Goal: Information Seeking & Learning: Learn about a topic

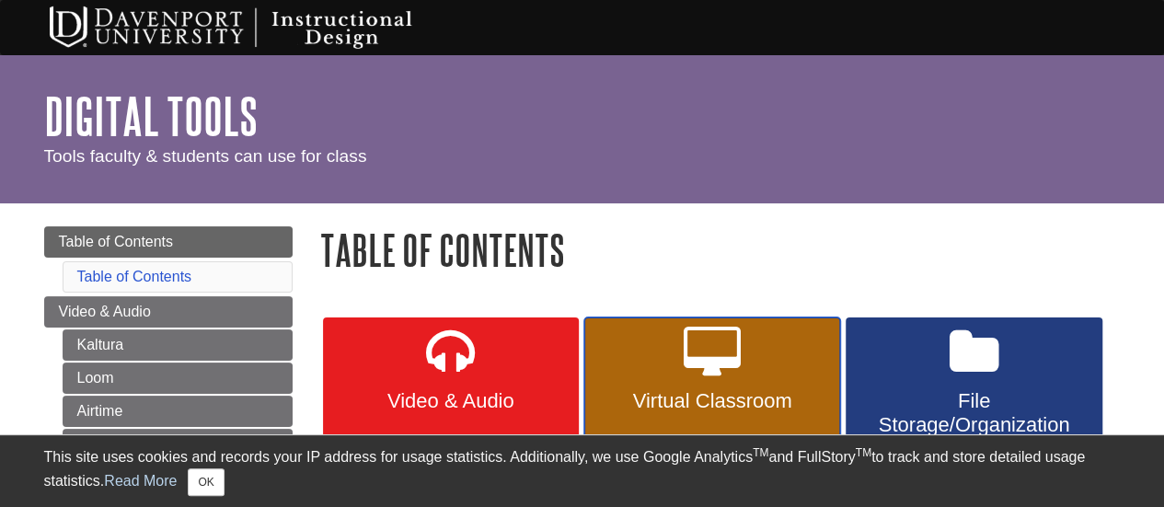
click at [729, 374] on icon at bounding box center [711, 353] width 57 height 53
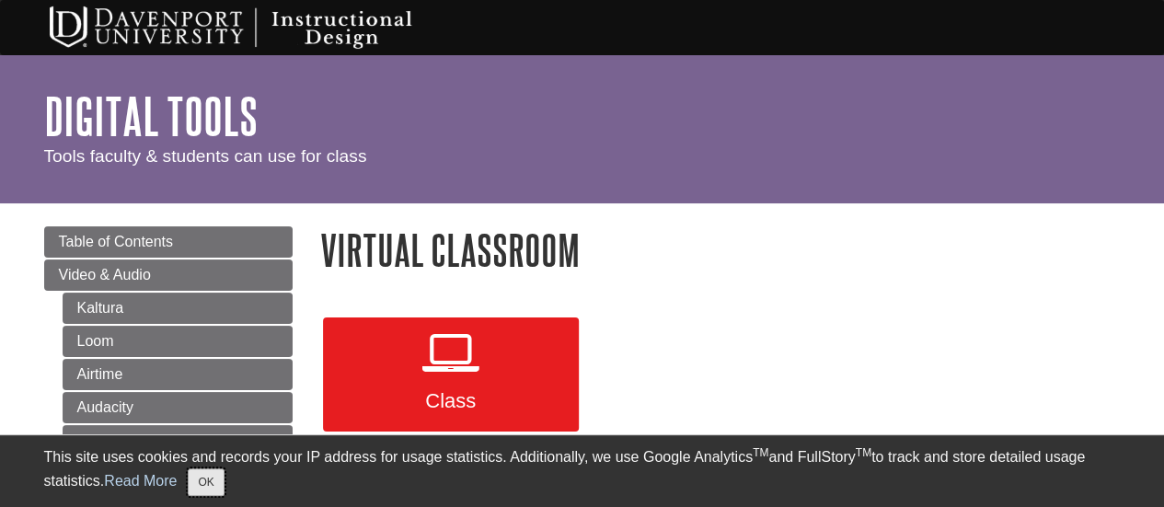
click at [211, 485] on button "OK" at bounding box center [206, 482] width 36 height 28
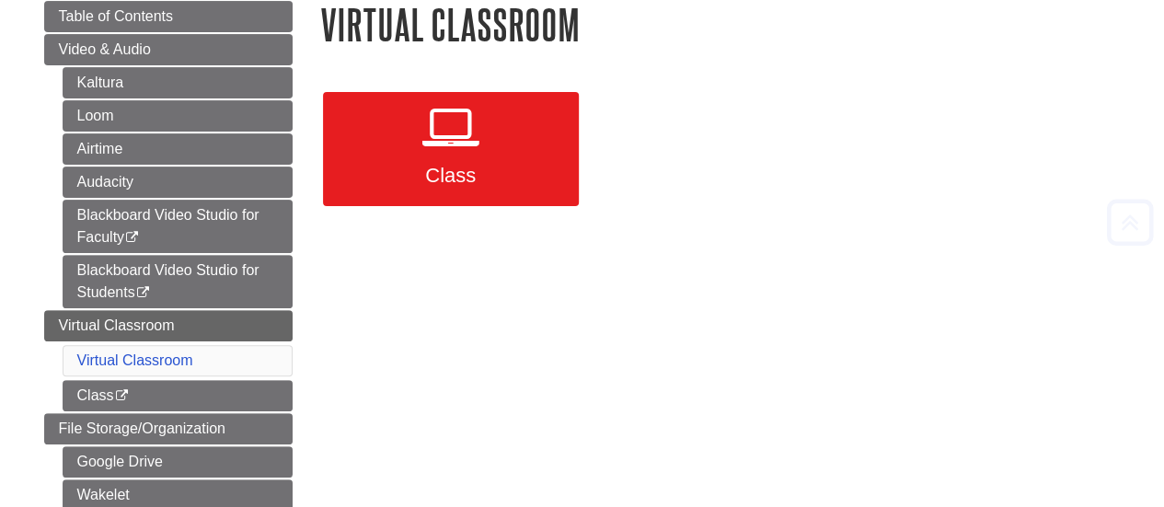
scroll to position [226, 0]
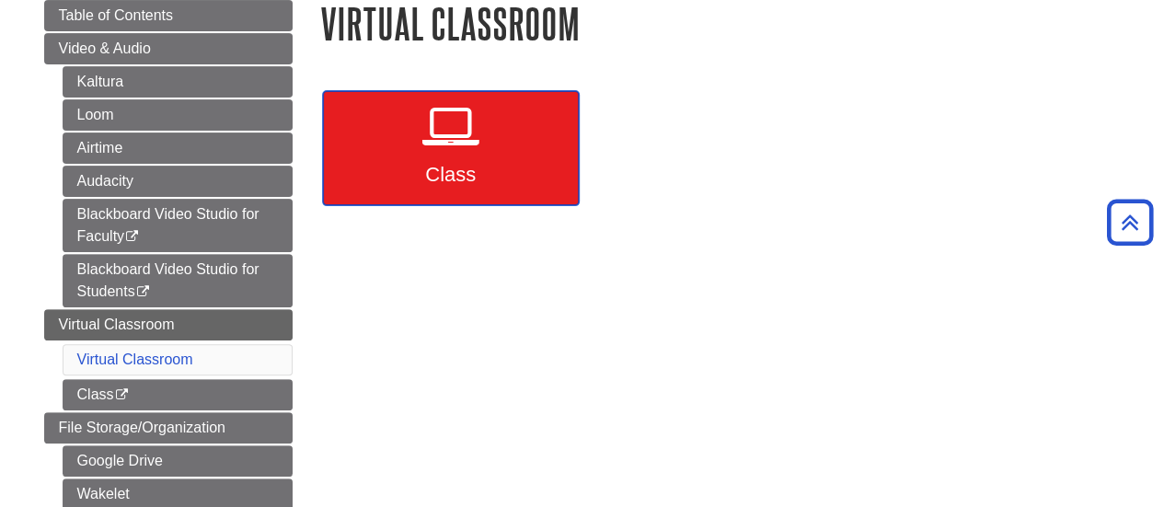
click at [448, 167] on span "Class" at bounding box center [451, 175] width 228 height 24
